Goal: Find specific page/section: Find specific page/section

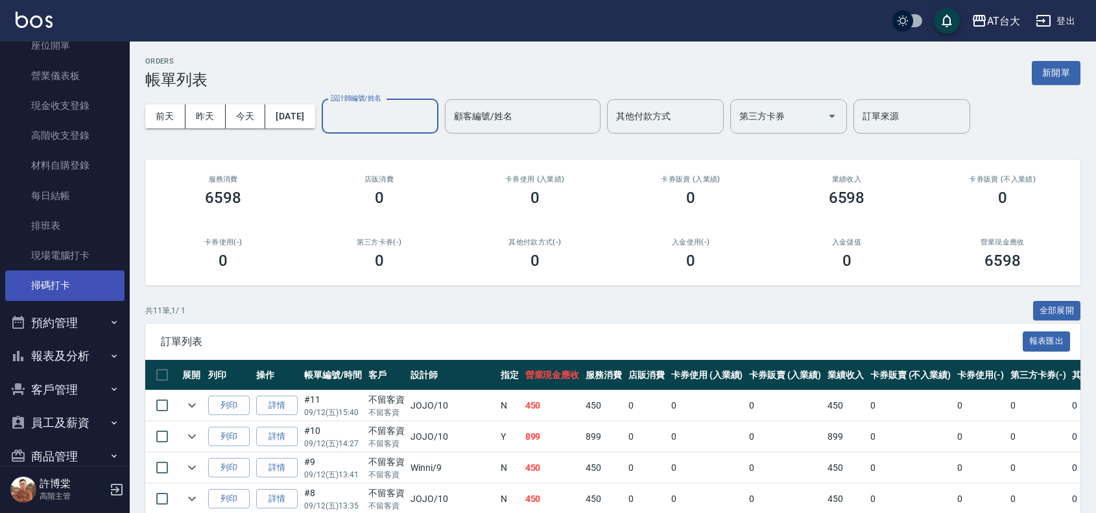
scroll to position [234, 0]
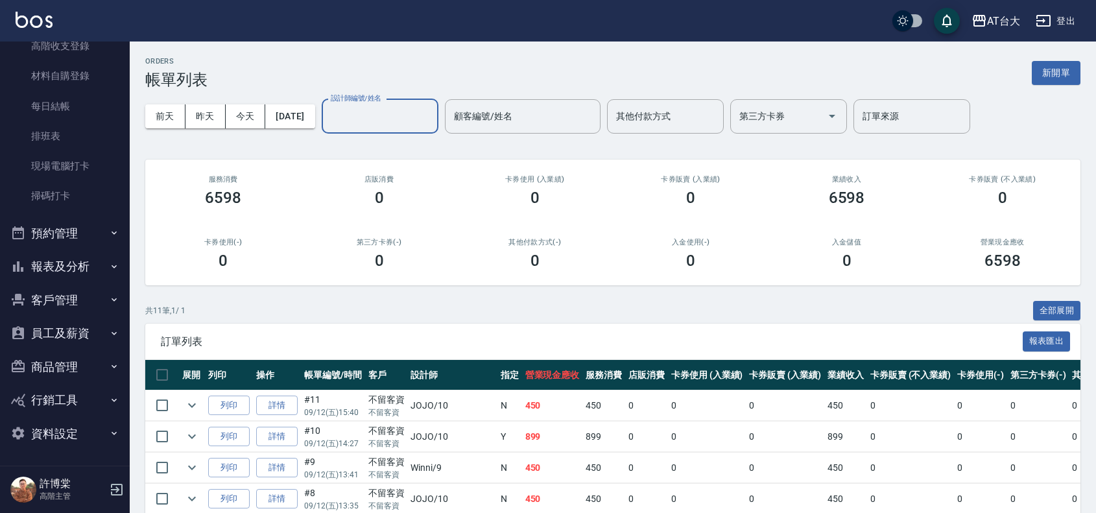
click at [46, 267] on button "報表及分析" at bounding box center [64, 267] width 119 height 34
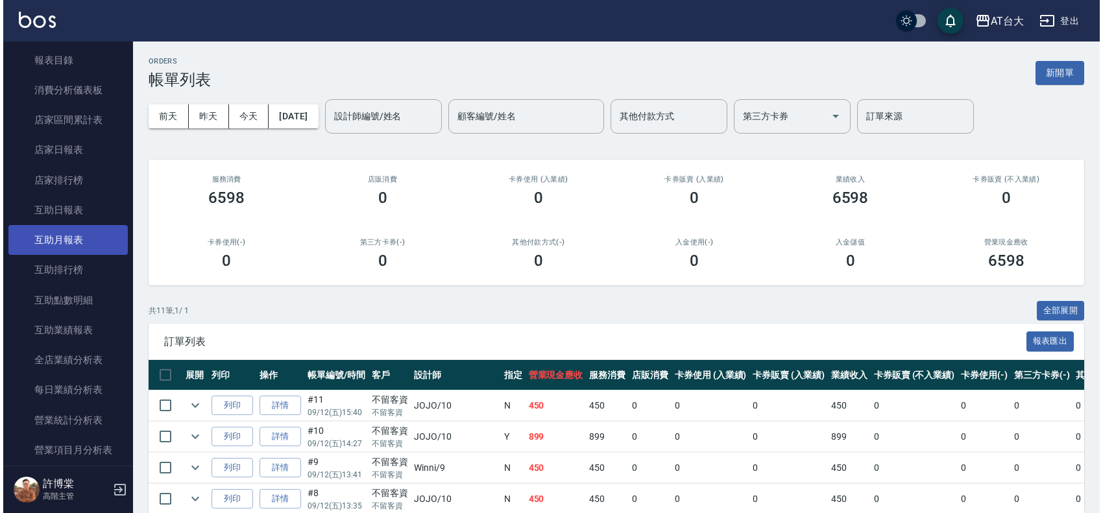
scroll to position [721, 0]
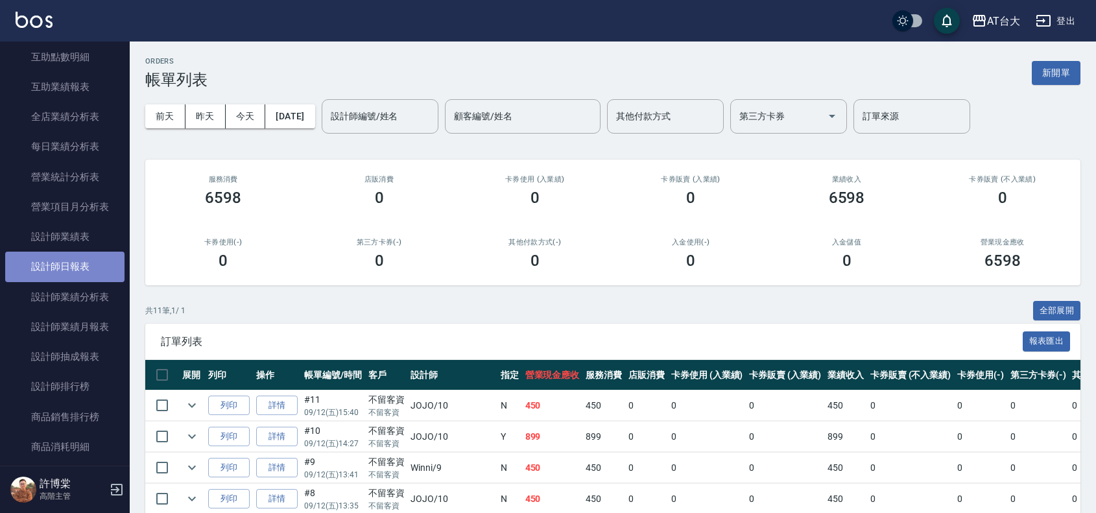
click at [99, 254] on link "設計師日報表" at bounding box center [64, 267] width 119 height 30
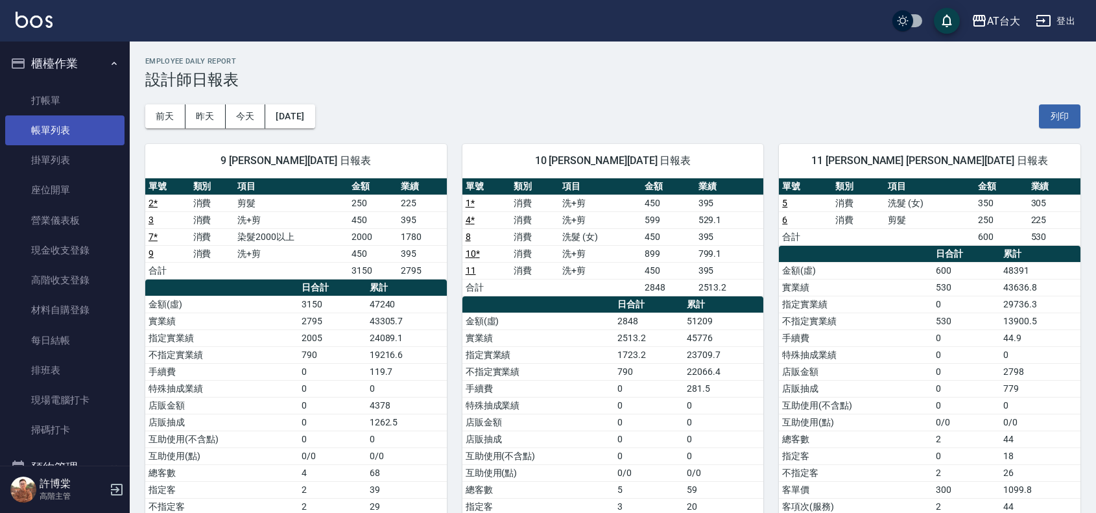
click at [82, 117] on link "帳單列表" at bounding box center [64, 130] width 119 height 30
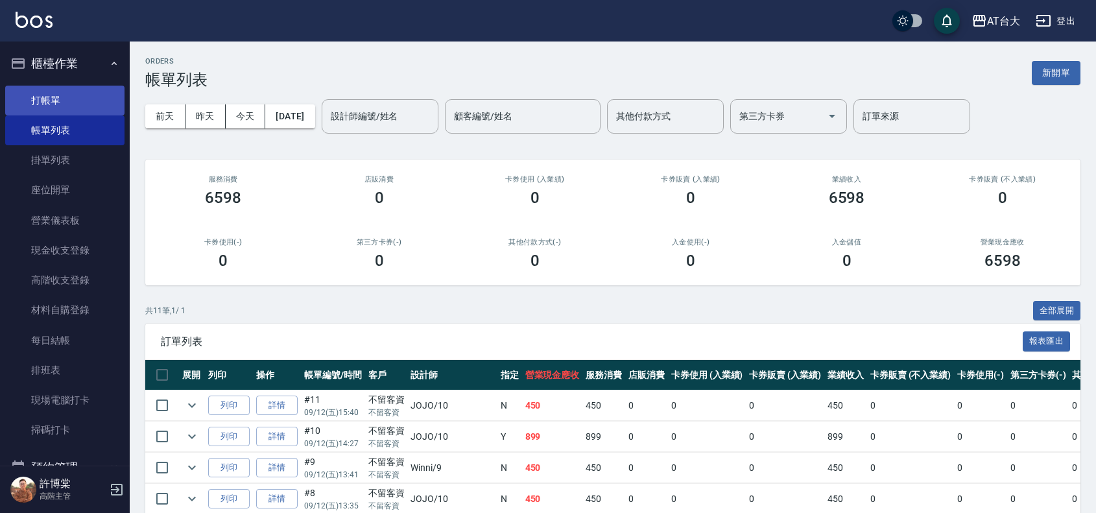
click at [82, 101] on link "打帳單" at bounding box center [64, 101] width 119 height 30
